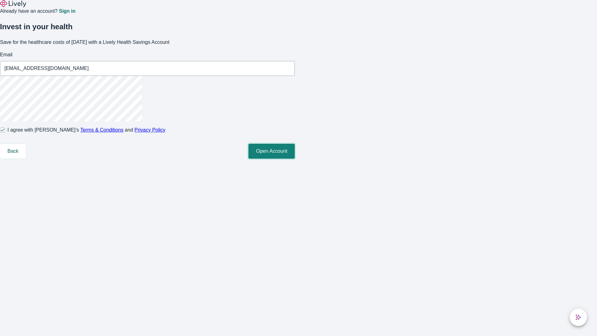
click at [295, 159] on button "Open Account" at bounding box center [271, 151] width 46 height 15
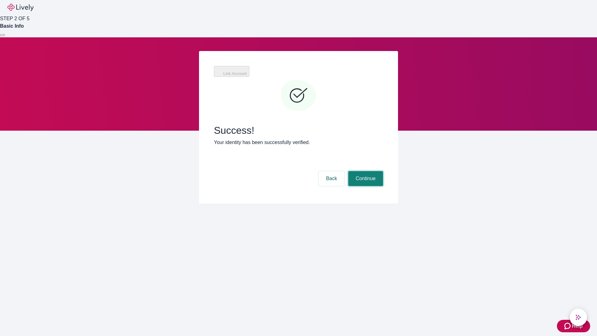
click at [365, 171] on button "Continue" at bounding box center [365, 178] width 35 height 15
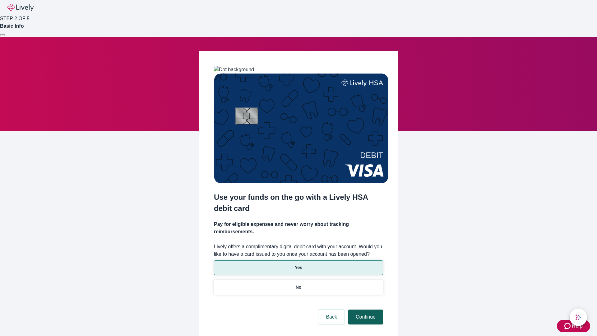
click at [298, 264] on p "Yes" at bounding box center [298, 267] width 7 height 7
click at [365, 309] on button "Continue" at bounding box center [365, 316] width 35 height 15
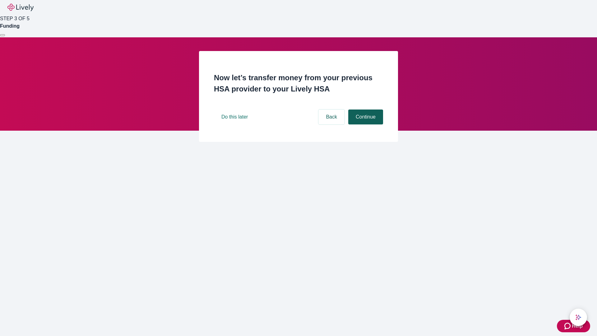
click at [365, 124] on button "Continue" at bounding box center [365, 116] width 35 height 15
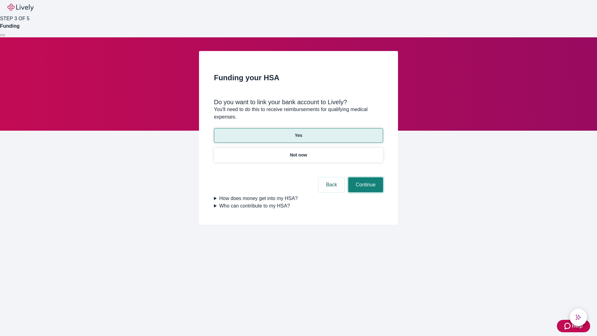
click at [365, 177] on button "Continue" at bounding box center [365, 184] width 35 height 15
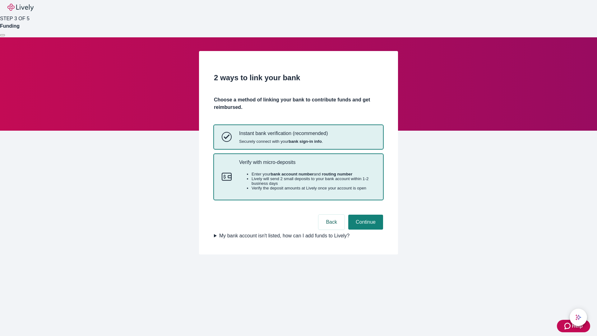
click at [307, 165] on p "Verify with micro-deposits" at bounding box center [307, 162] width 136 height 6
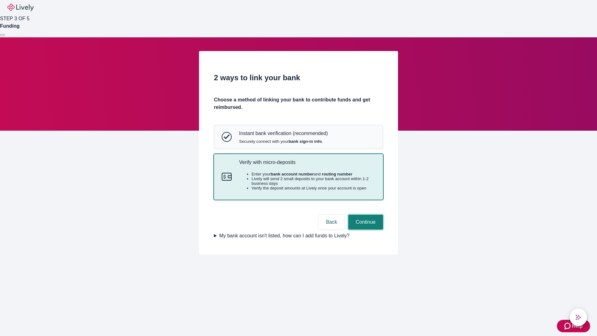
click at [365, 229] on button "Continue" at bounding box center [365, 222] width 35 height 15
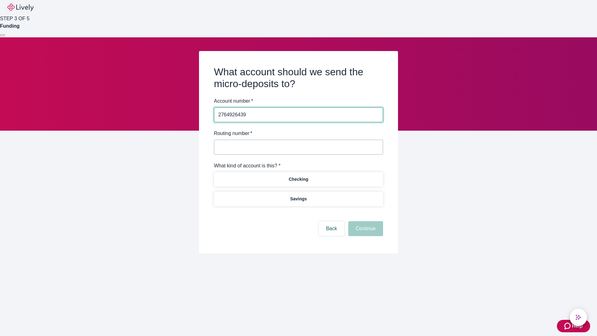
type input "2764926439"
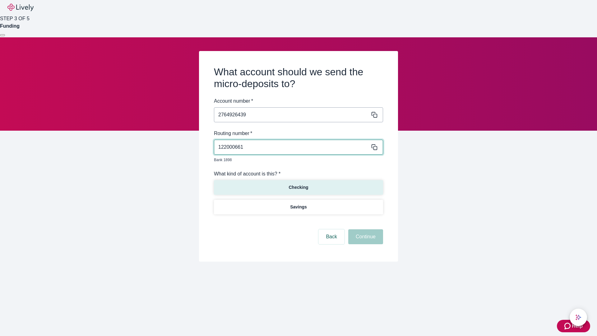
type input "122000661"
click at [298, 184] on p "Checking" at bounding box center [299, 187] width 20 height 7
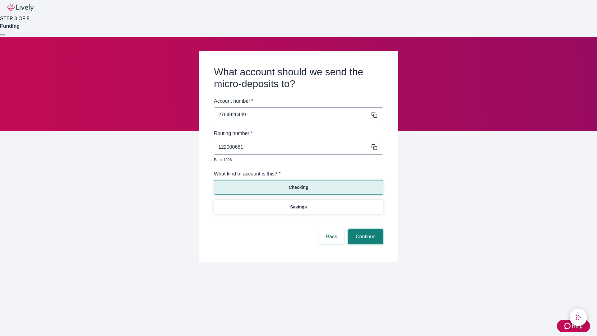
click at [365, 229] on button "Continue" at bounding box center [365, 236] width 35 height 15
